Goal: Information Seeking & Learning: Understand process/instructions

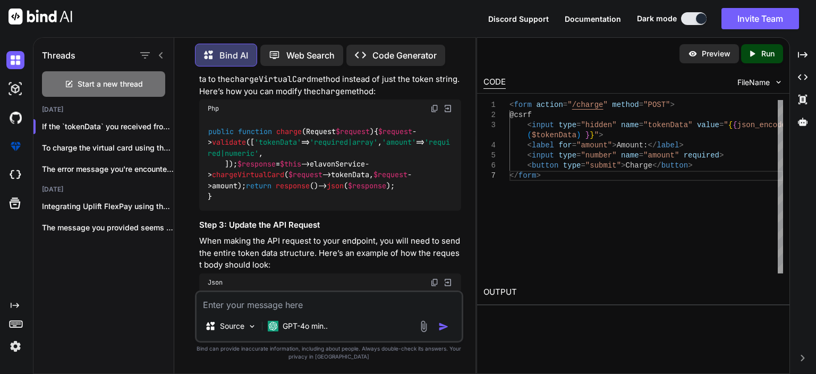
scroll to position [2201, 0]
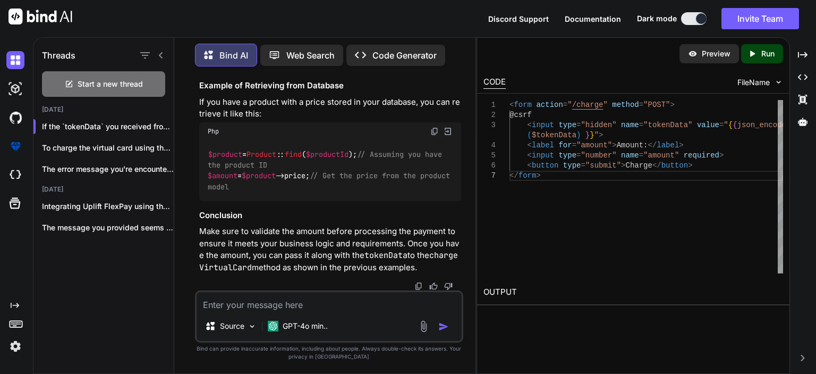
scroll to position [4061, 0]
click at [296, 301] on textarea at bounding box center [329, 301] width 265 height 19
paste textarea "public function chargeVirtualCard($tokenData, $amount) { $endpoint = '/v1/trans…"
type textarea "public function chargeVirtualCard($tokenData, $amount) { $endpoint = '/v1/trans…"
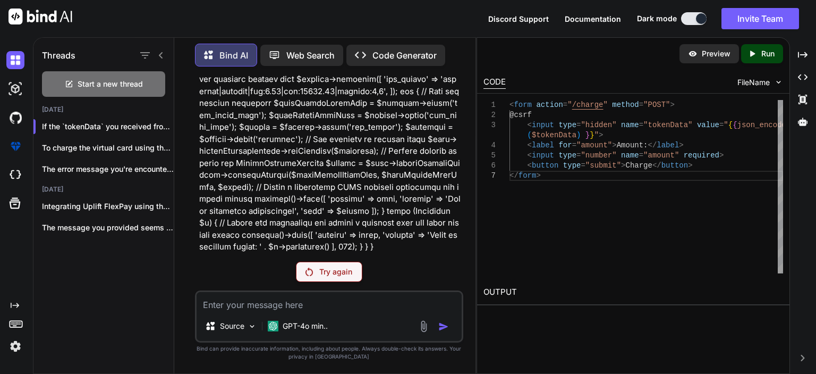
scroll to position [4984, 0]
click at [340, 276] on p "Try again" at bounding box center [335, 271] width 33 height 11
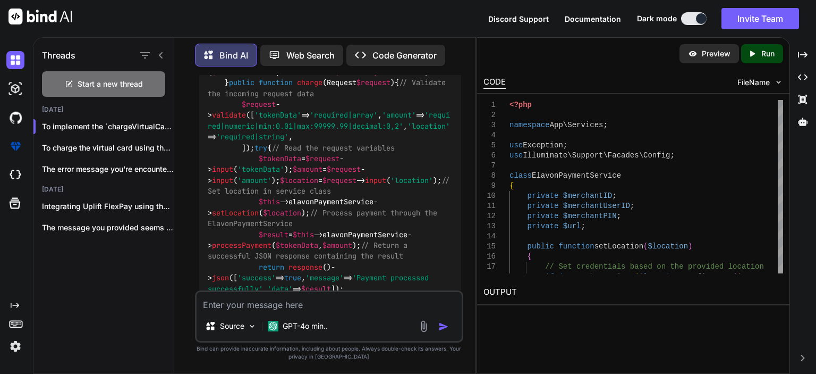
scroll to position [5147, 0]
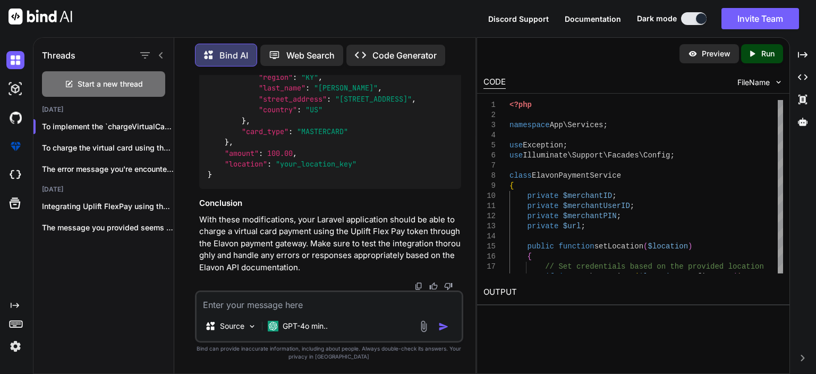
scroll to position [6263, 0]
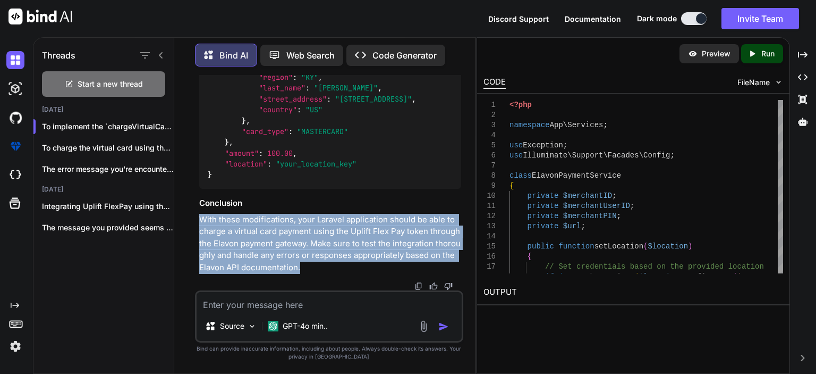
drag, startPoint x: 199, startPoint y: 220, endPoint x: 311, endPoint y: 266, distance: 120.6
click at [311, 266] on p "With these modifications, your Laravel application should be able to charge a v…" at bounding box center [330, 244] width 262 height 60
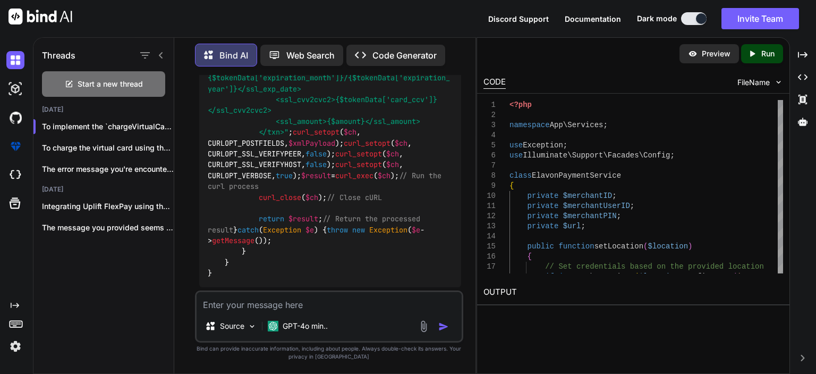
scroll to position [4803, 0]
